Goal: Information Seeking & Learning: Check status

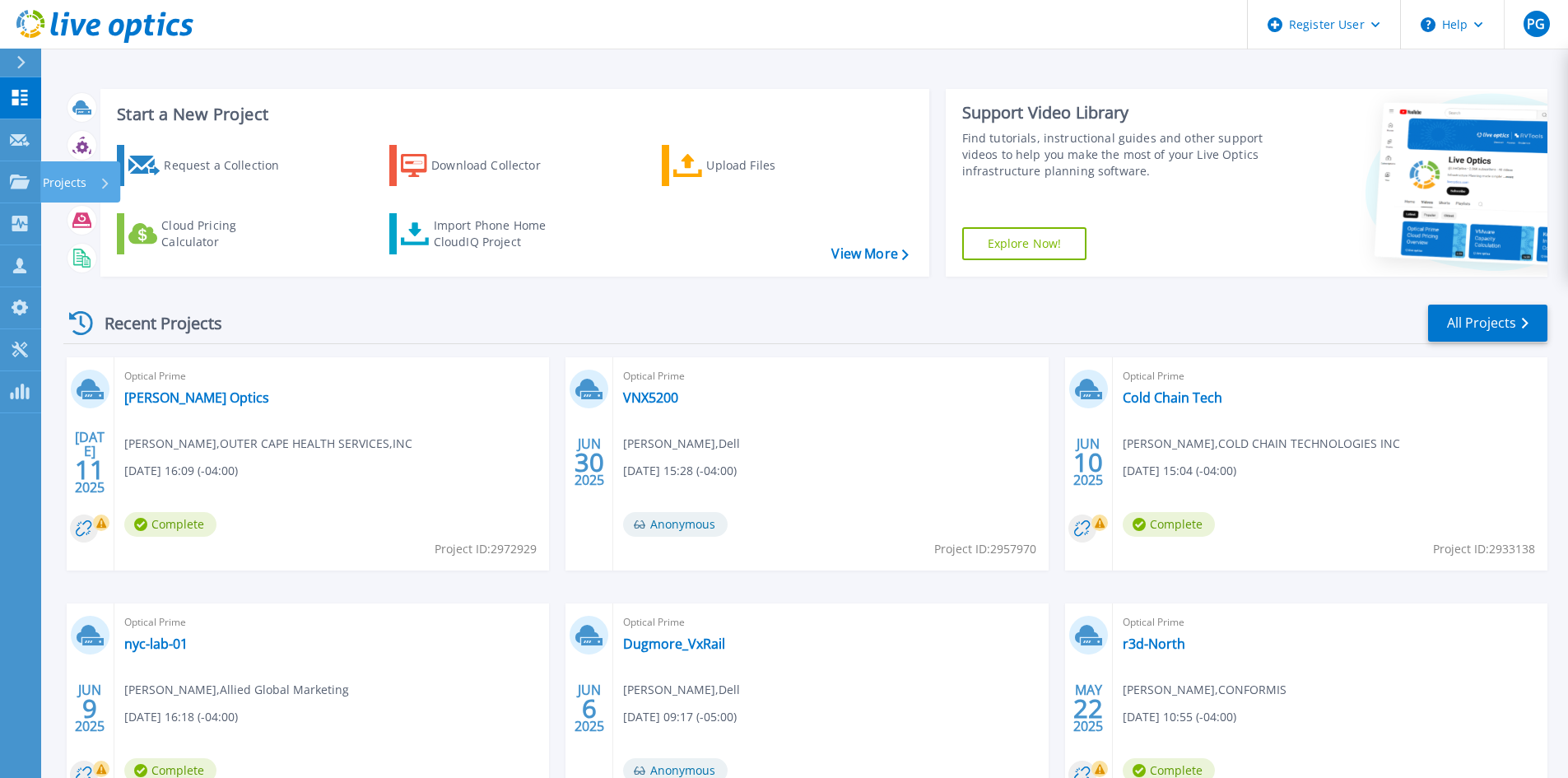
click at [76, 180] on p "Projects" at bounding box center [65, 183] width 44 height 43
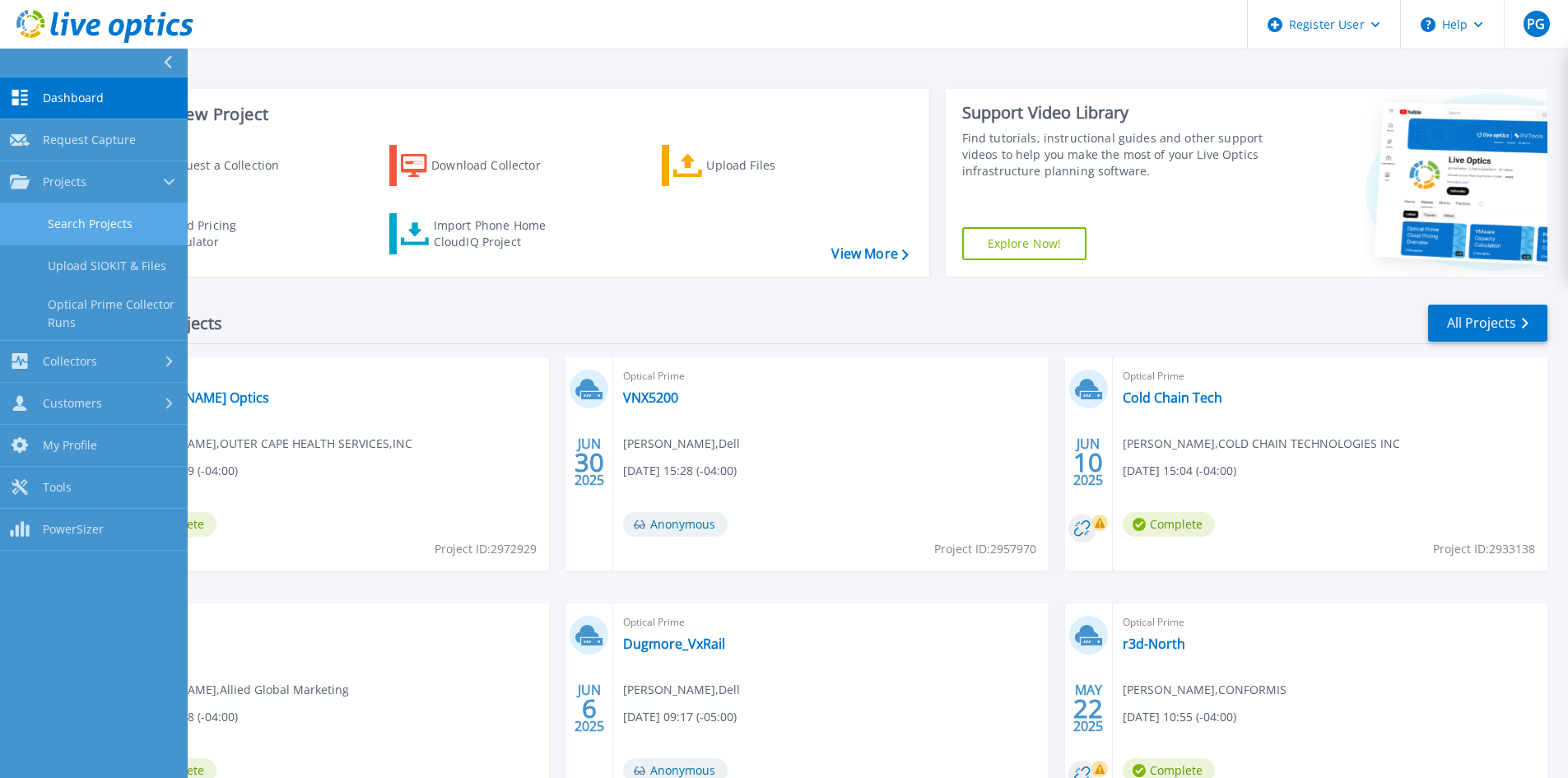
click at [90, 226] on link "Search Projects" at bounding box center [93, 225] width 188 height 42
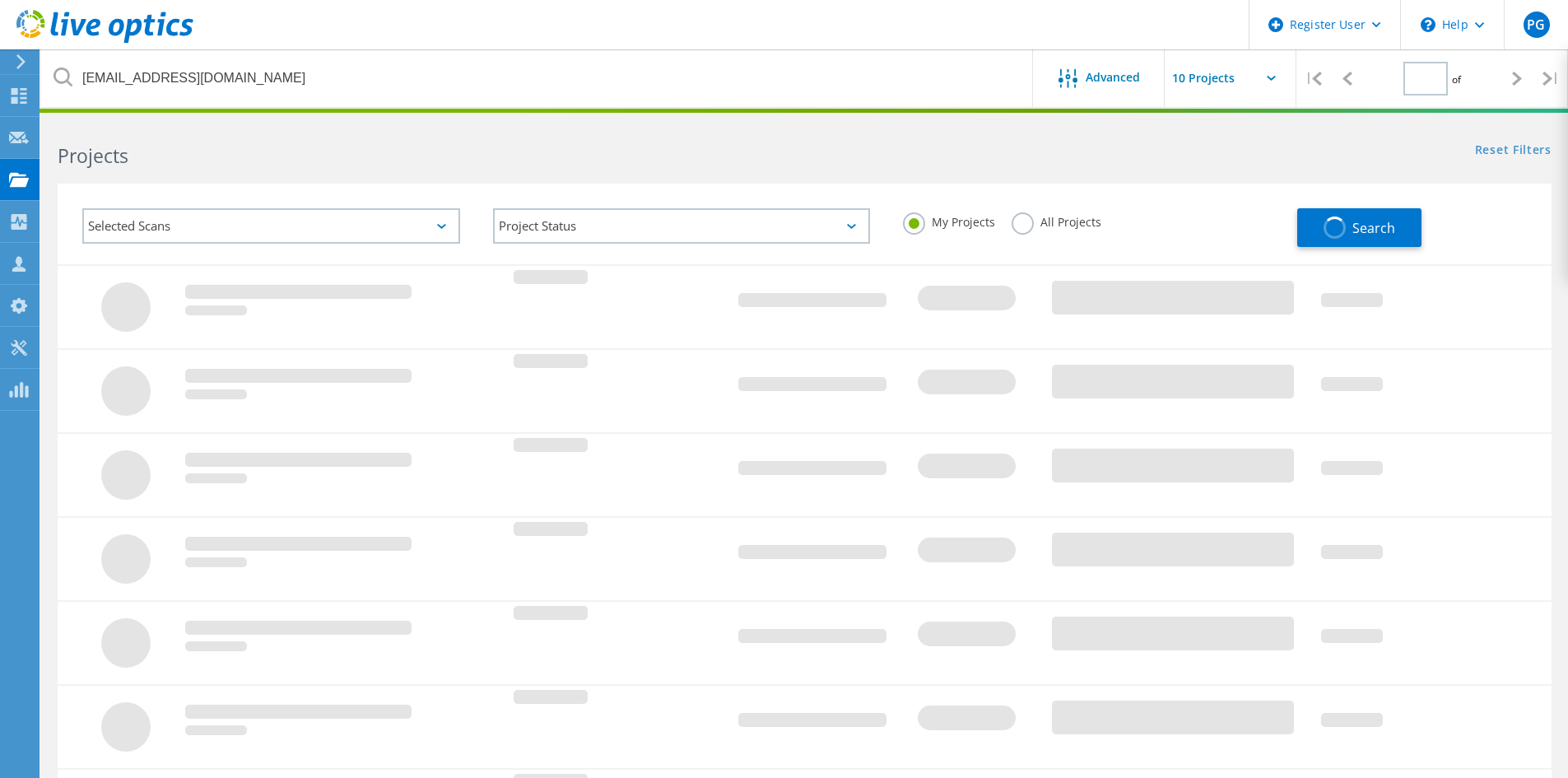
type input "1"
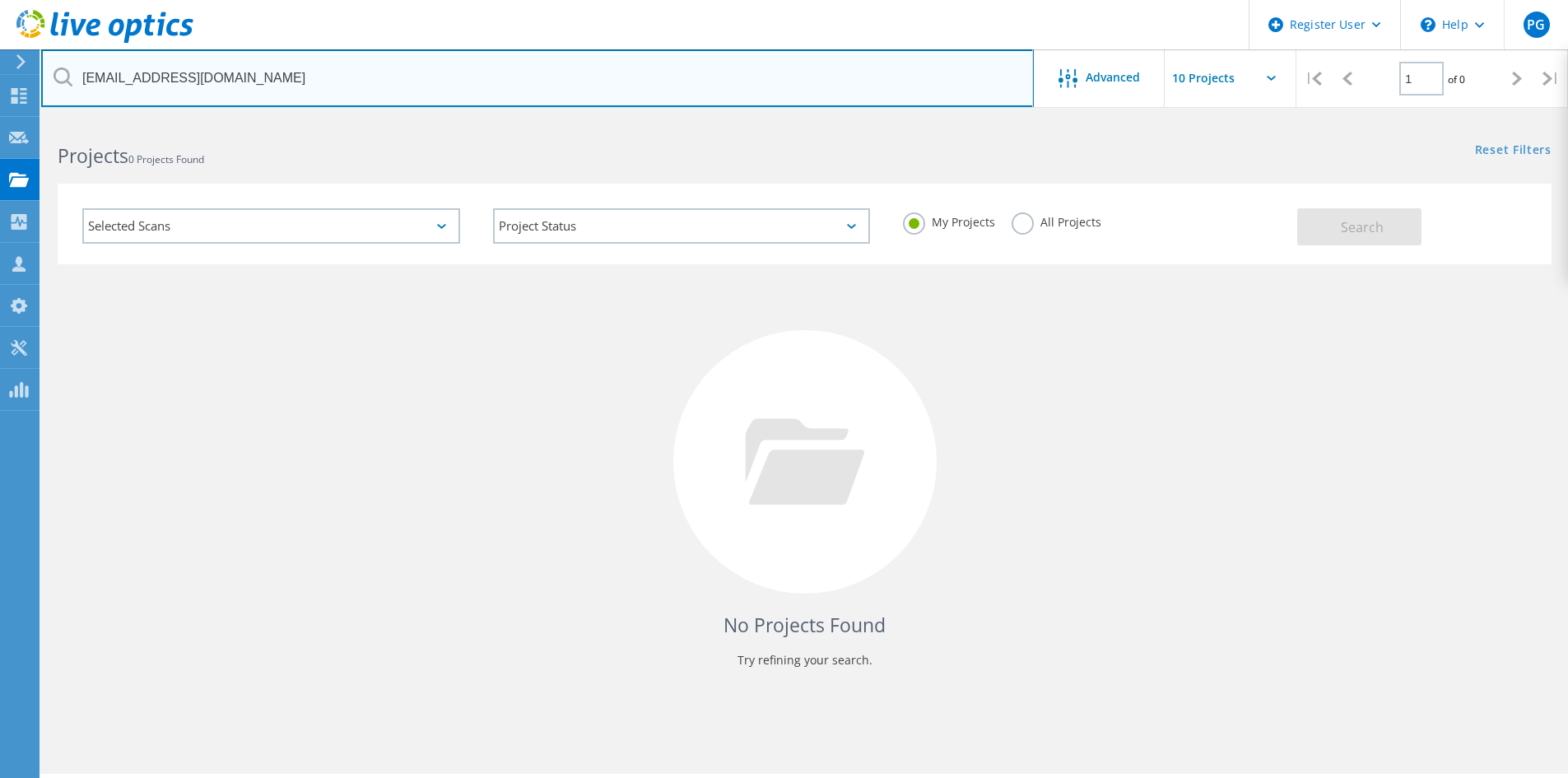
click at [216, 92] on input "[EMAIL_ADDRESS][DOMAIN_NAME]" at bounding box center [538, 78] width 993 height 57
click at [216, 92] on input "dbrady@regencytrans.com" at bounding box center [538, 78] width 993 height 57
paste input "avid.mowles@mscorp.net"
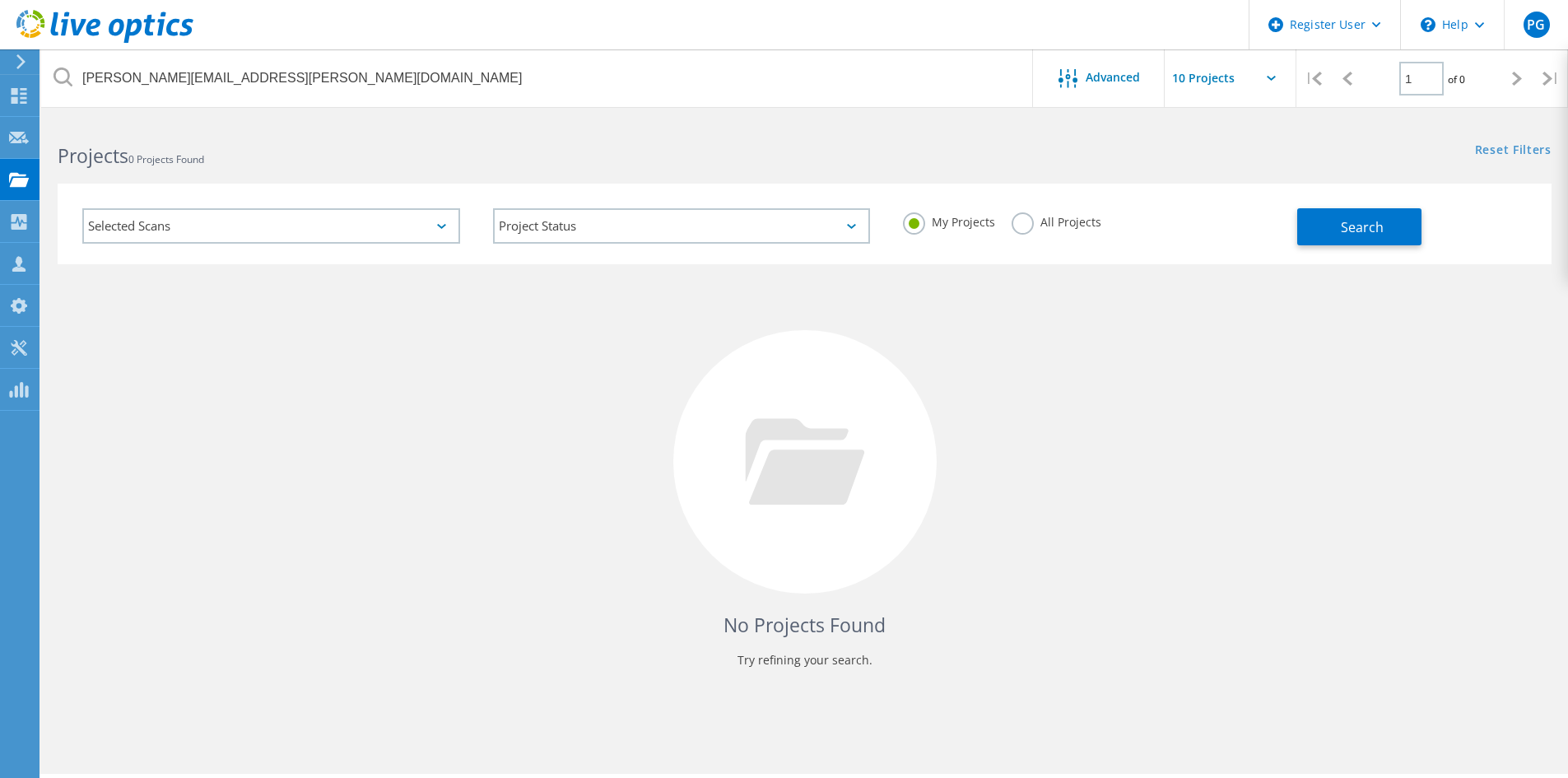
click at [1004, 227] on div "My Projects All Projects" at bounding box center [1092, 222] width 411 height 61
click at [1019, 222] on label "All Projects" at bounding box center [1056, 220] width 90 height 16
click at [0, 0] on input "All Projects" at bounding box center [0, 0] width 0 height 0
click at [1338, 221] on button "Search" at bounding box center [1359, 227] width 124 height 37
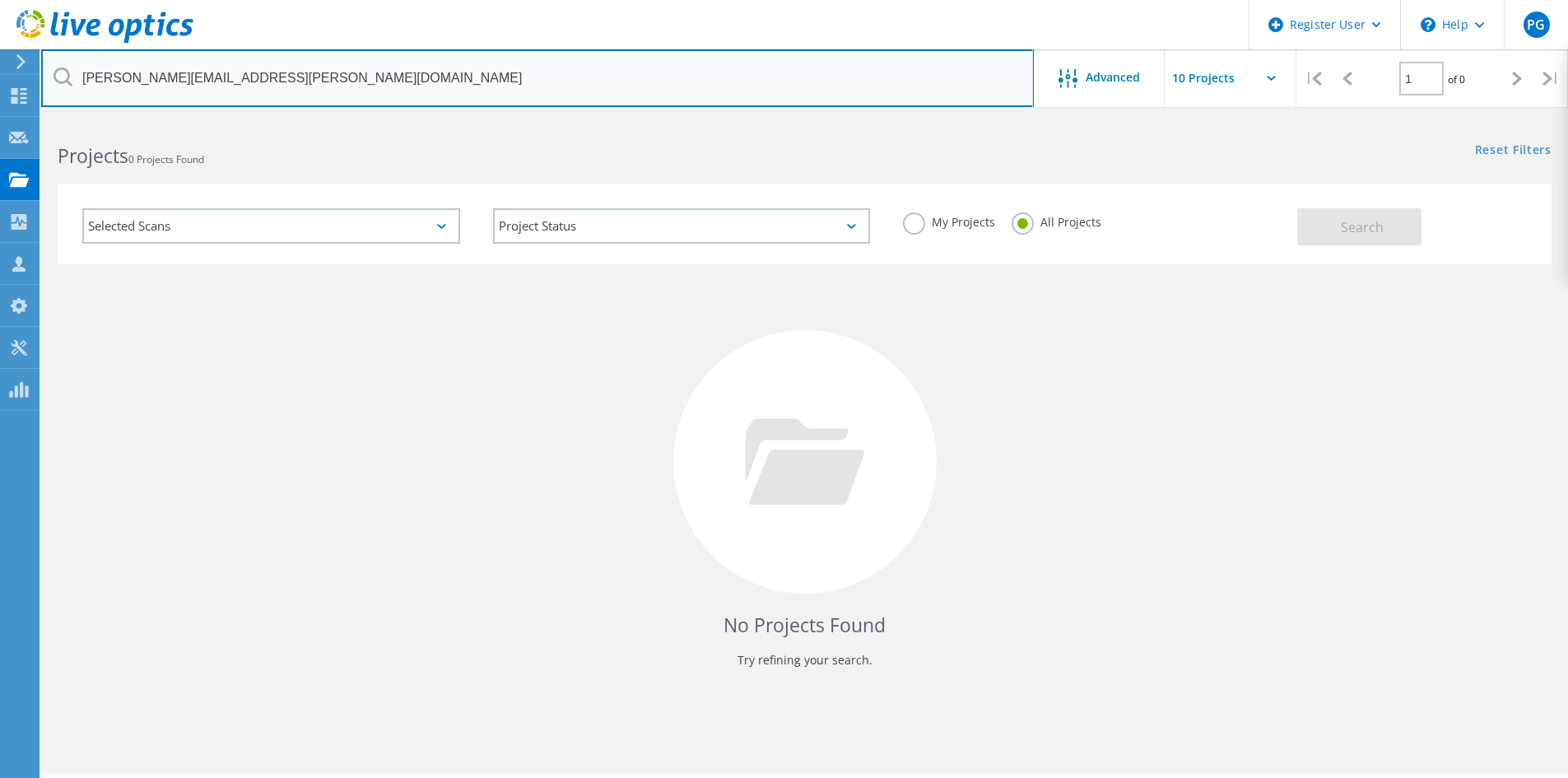
click at [261, 73] on input "david.mowles@mscorp.net" at bounding box center [538, 78] width 993 height 57
paste input "jose.ochoa"
type input "jose.ochoa@mscorp.net"
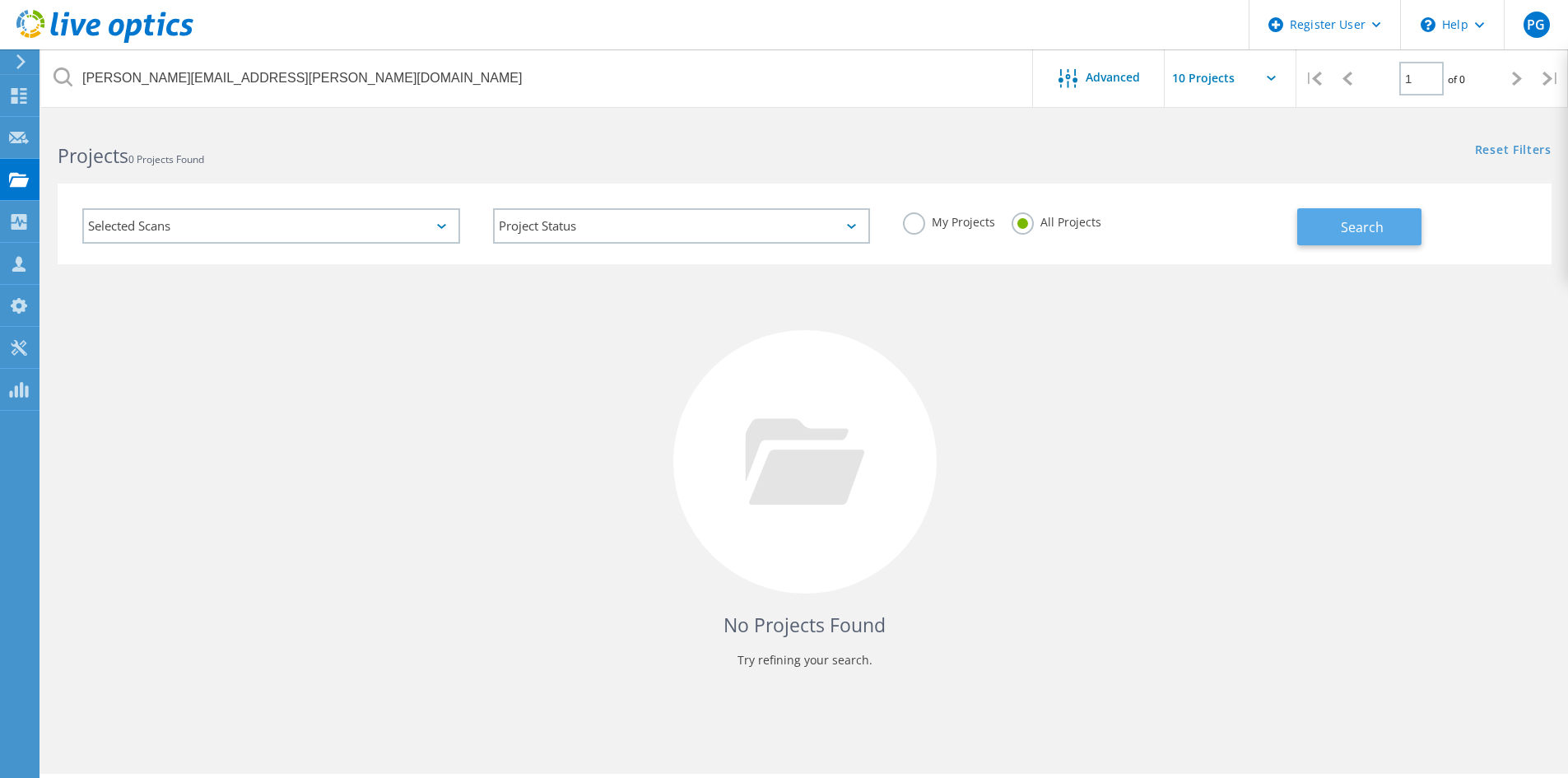
click at [1392, 211] on button "Search" at bounding box center [1359, 227] width 124 height 37
